Goal: Task Accomplishment & Management: Complete application form

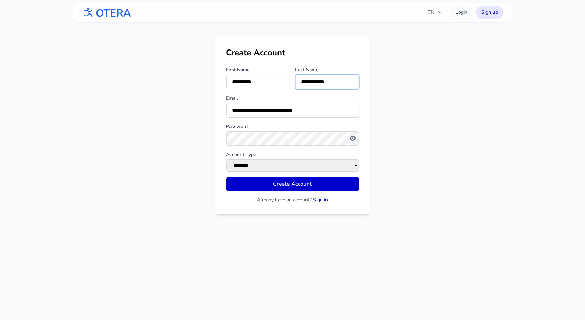
drag, startPoint x: 0, startPoint y: 0, endPoint x: 363, endPoint y: 83, distance: 372.1
click at [363, 83] on div "**********" at bounding box center [292, 125] width 155 height 178
type input "***"
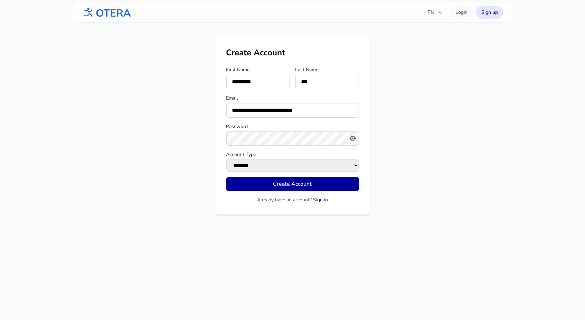
click at [284, 187] on button "Create Account" at bounding box center [292, 184] width 133 height 14
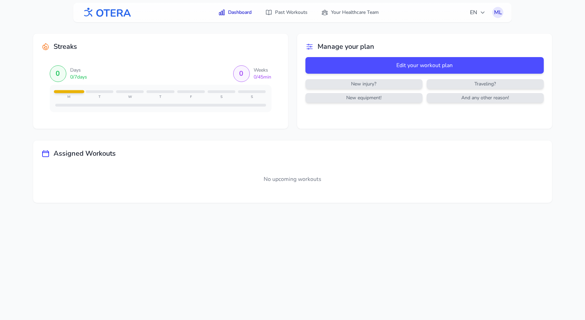
click at [493, 98] on span "And any other reason!" at bounding box center [485, 97] width 114 height 7
click at [461, 207] on div "Streaks 0 Days 0 / 7 days 0 Weeks 0 / 45 min M T W T F S S Manage your plan Edi…" at bounding box center [292, 118] width 531 height 192
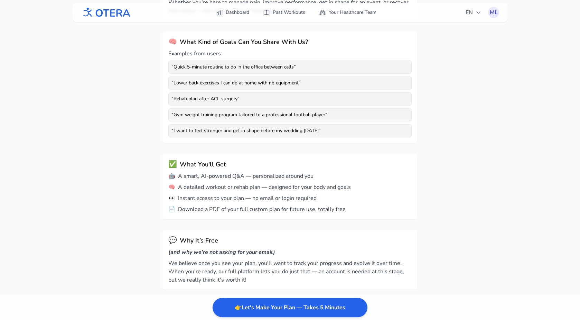
scroll to position [152, 0]
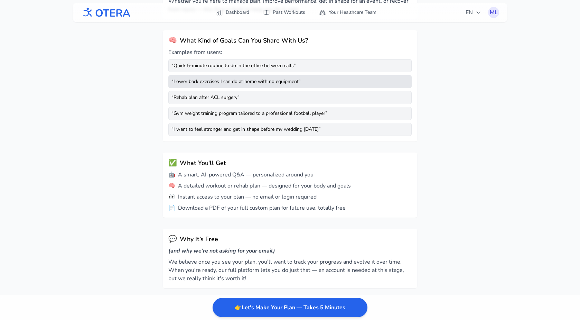
click at [306, 83] on div "“ Lower back exercises I can do at home with no equipment ”" at bounding box center [289, 81] width 243 height 13
drag, startPoint x: 173, startPoint y: 82, endPoint x: 256, endPoint y: 80, distance: 83.3
click at [256, 80] on div "“ Lower back exercises I can do at home with no equipment ”" at bounding box center [289, 81] width 243 height 13
copy div "Lower back exercises I can do at home"
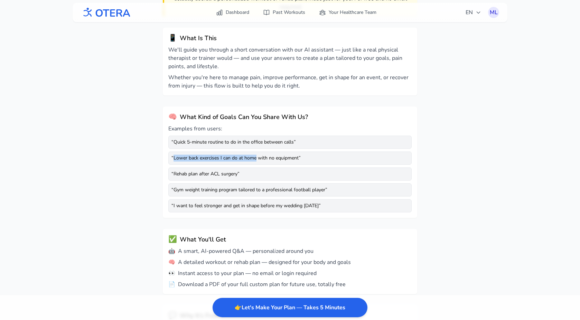
scroll to position [76, 0]
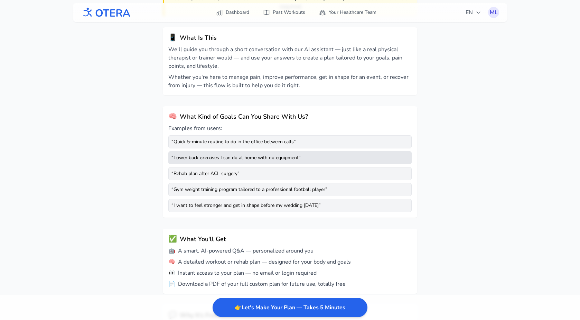
click at [355, 157] on div "“ Lower back exercises I can do at home with no equipment ”" at bounding box center [289, 157] width 243 height 13
